Goal: Information Seeking & Learning: Find specific fact

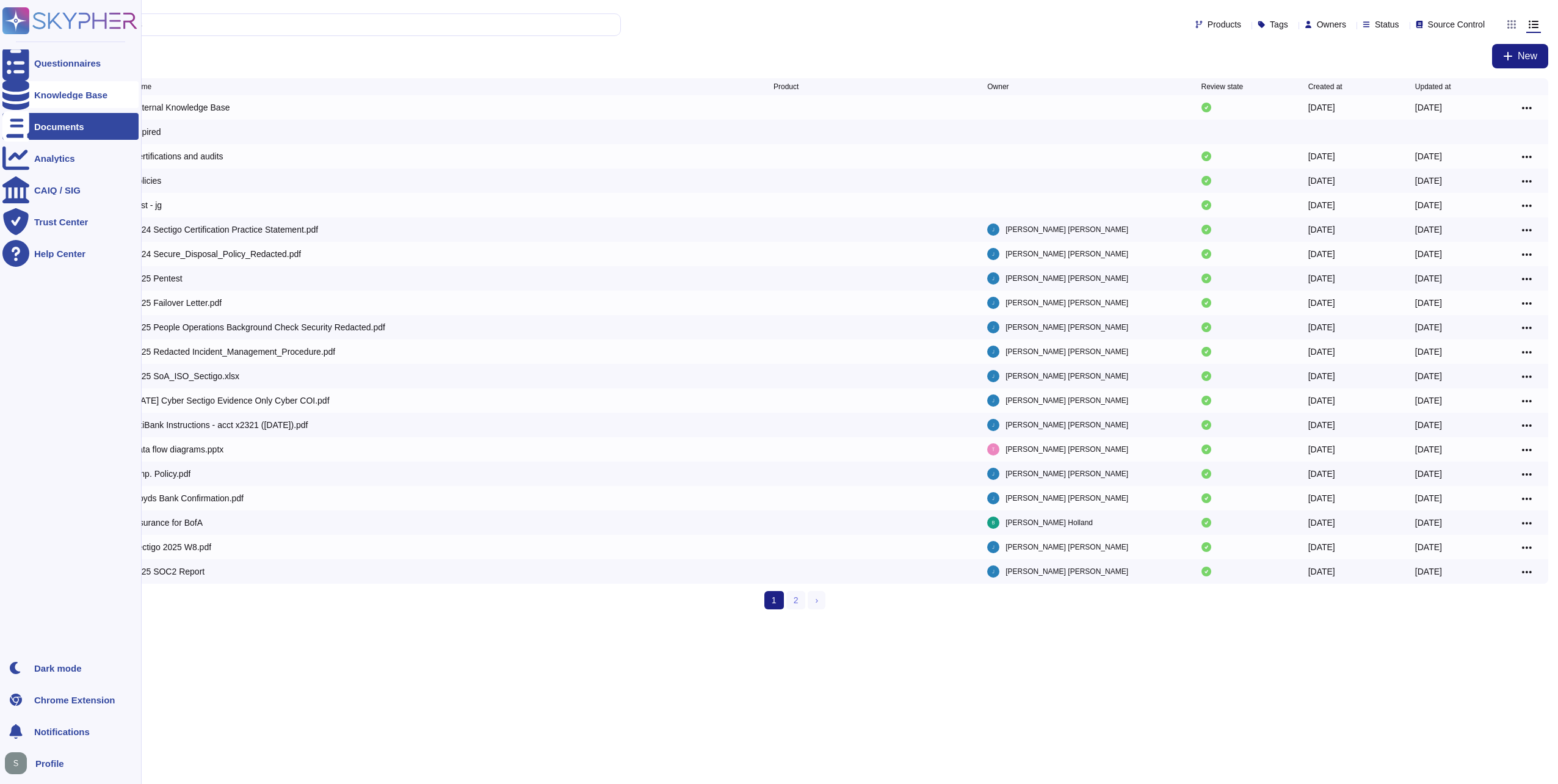
click at [29, 89] on div "Knowledge Base" at bounding box center [70, 95] width 136 height 27
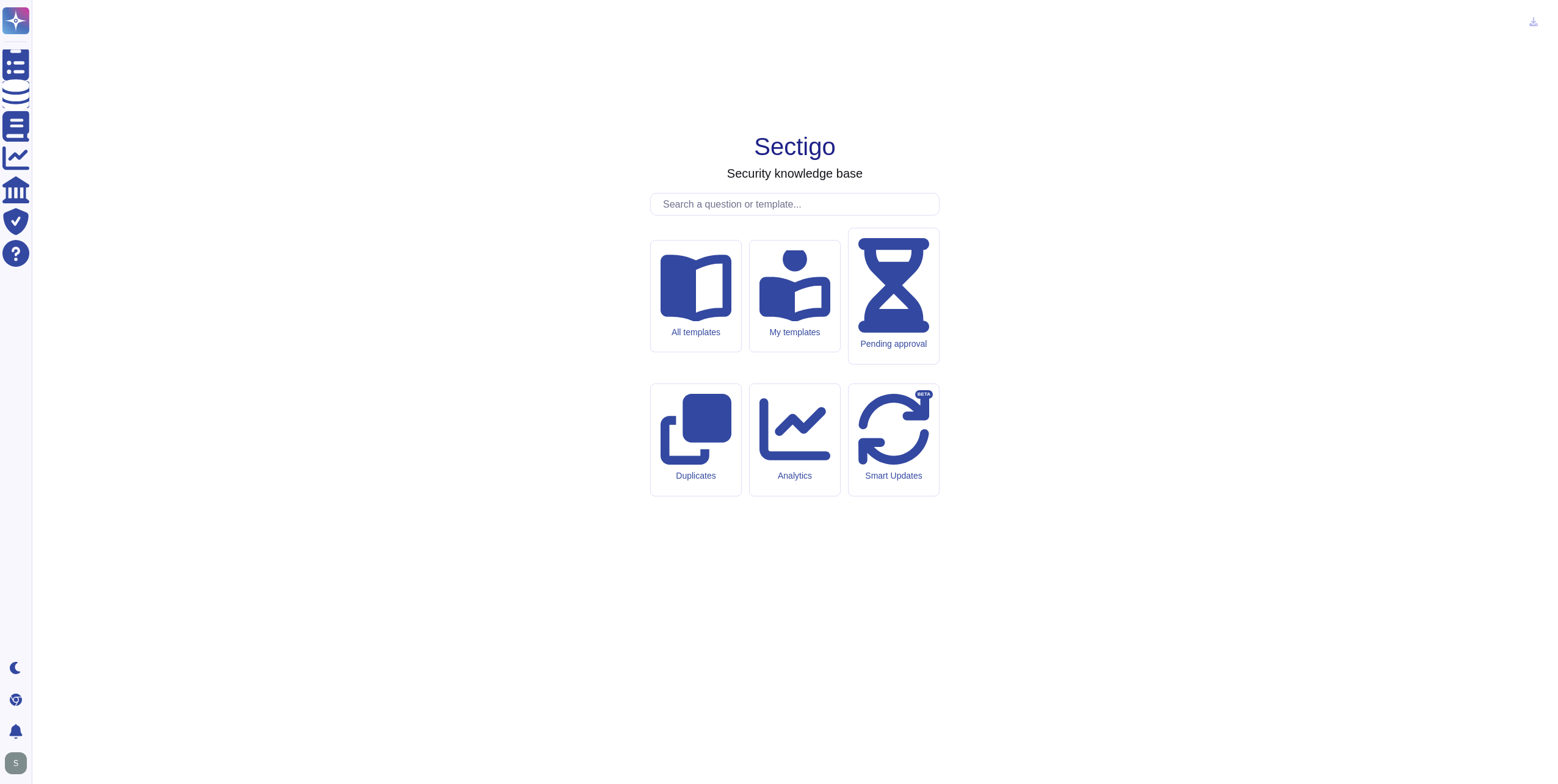
click at [724, 215] on input "text" at bounding box center [798, 204] width 282 height 21
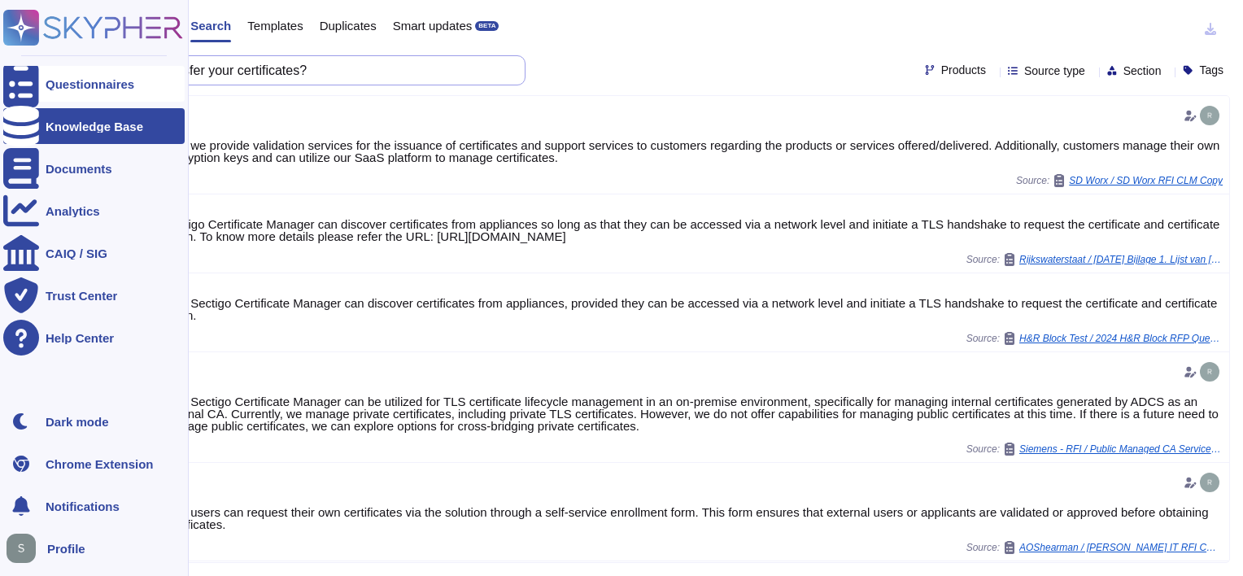
drag, startPoint x: 361, startPoint y: 66, endPoint x: 6, endPoint y: 71, distance: 355.6
click at [6, 71] on div "Questionnaires Knowledge Base Documents Analytics CAIQ / SIG Trust Center Help …" at bounding box center [621, 288] width 1243 height 576
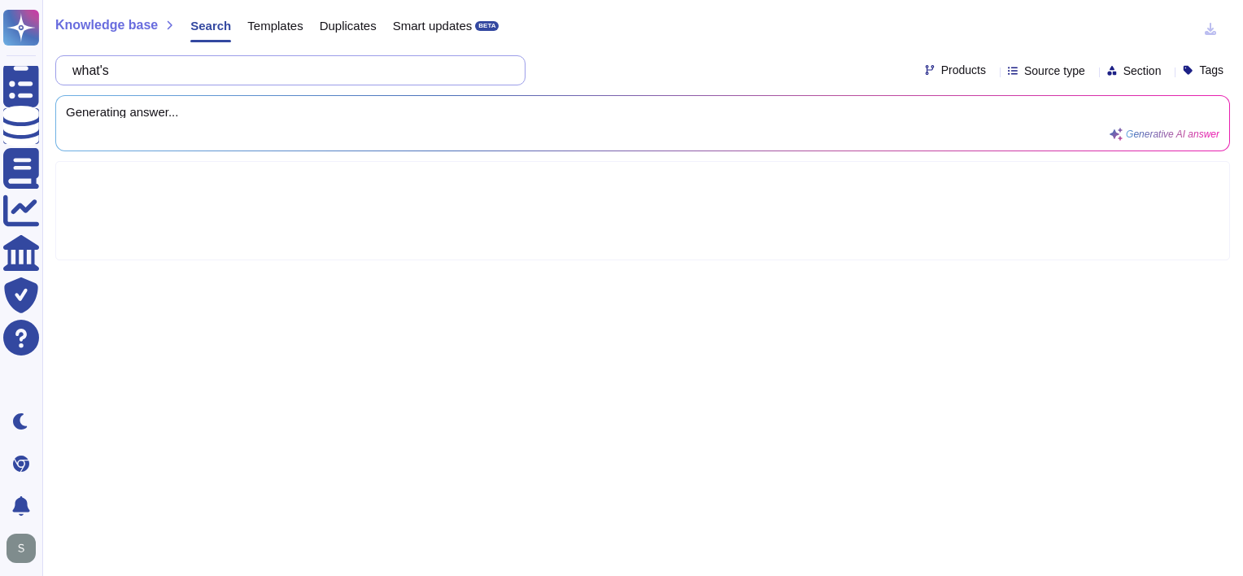
drag, startPoint x: -2, startPoint y: 70, endPoint x: 392, endPoint y: 65, distance: 394.6
click at [392, 65] on input "what's" at bounding box center [286, 70] width 444 height 28
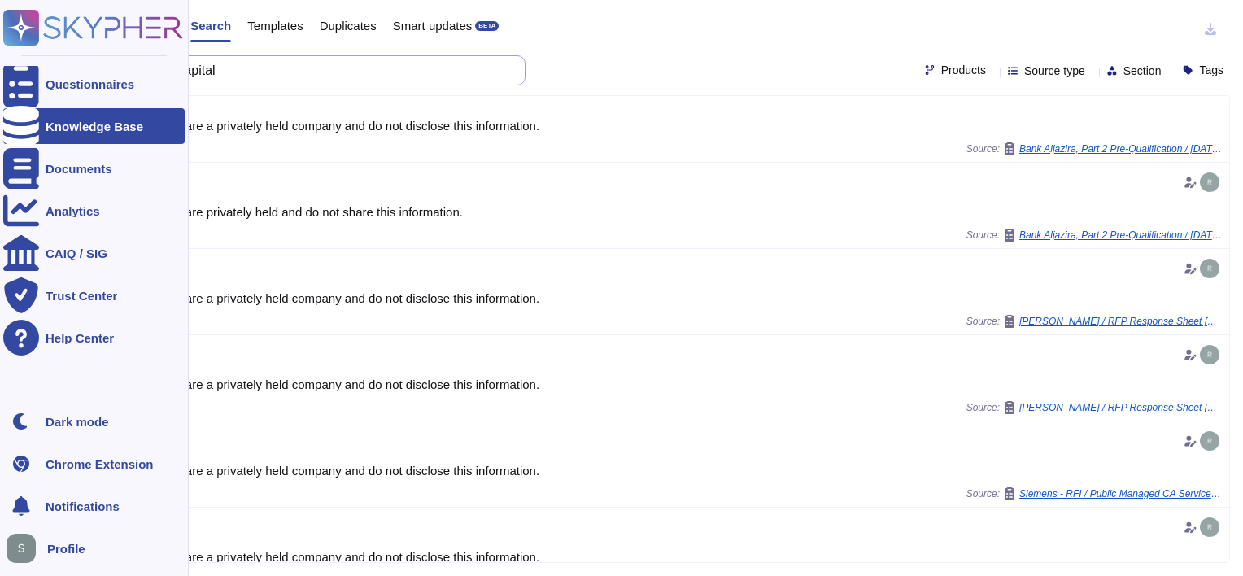
drag, startPoint x: 286, startPoint y: 63, endPoint x: 0, endPoint y: 58, distance: 286.4
click at [0, 58] on div "Questionnaires Knowledge Base Documents Analytics CAIQ / SIG Trust Center Help …" at bounding box center [621, 288] width 1243 height 576
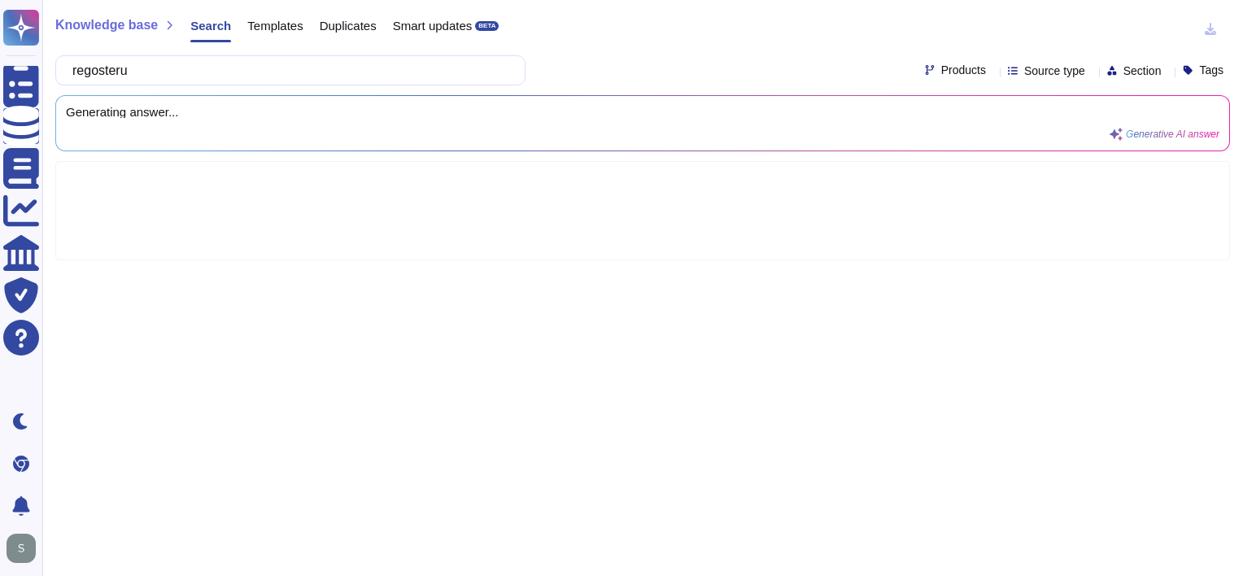
drag, startPoint x: 0, startPoint y: 59, endPoint x: 420, endPoint y: 242, distance: 458.0
click at [420, 242] on div at bounding box center [642, 210] width 1175 height 99
click at [228, 75] on input "regosteru" at bounding box center [286, 70] width 444 height 28
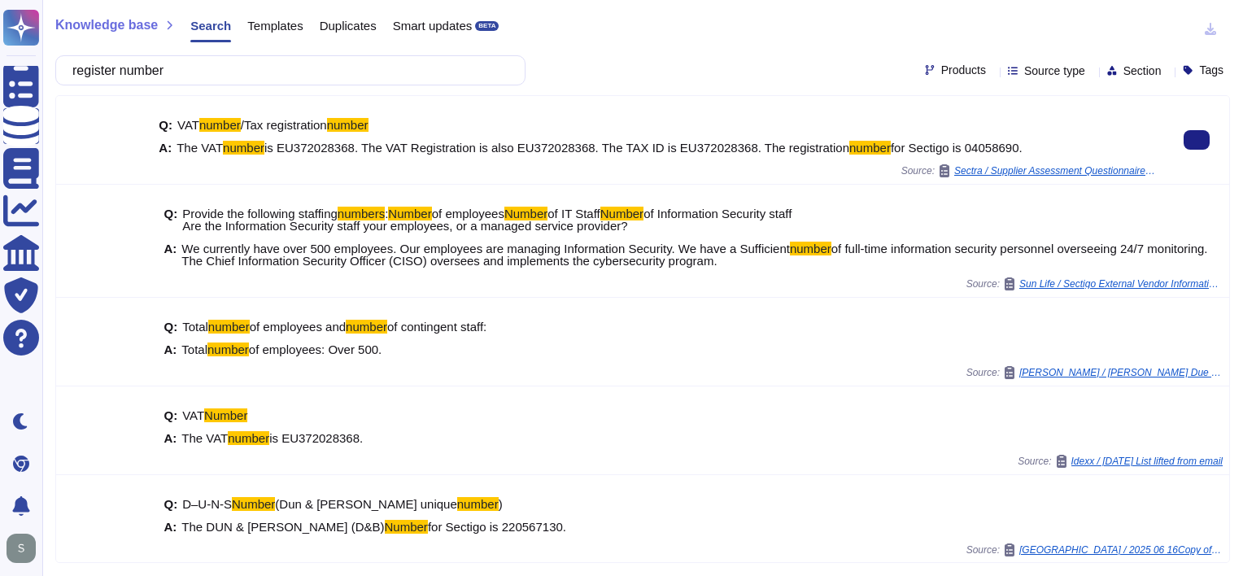
type input "register number"
click at [325, 143] on span "is EU372028368. The VAT Registration is also EU372028368. The TAX ID is EU37202…" at bounding box center [556, 148] width 585 height 14
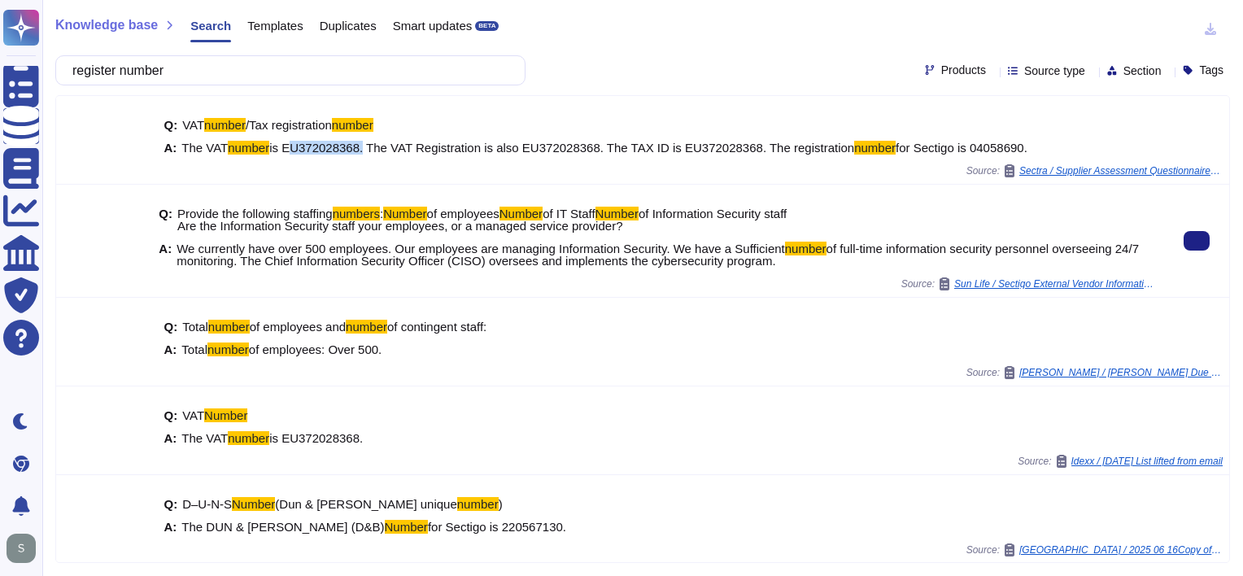
copy span "EU372028368"
